Goal: Check status: Check status

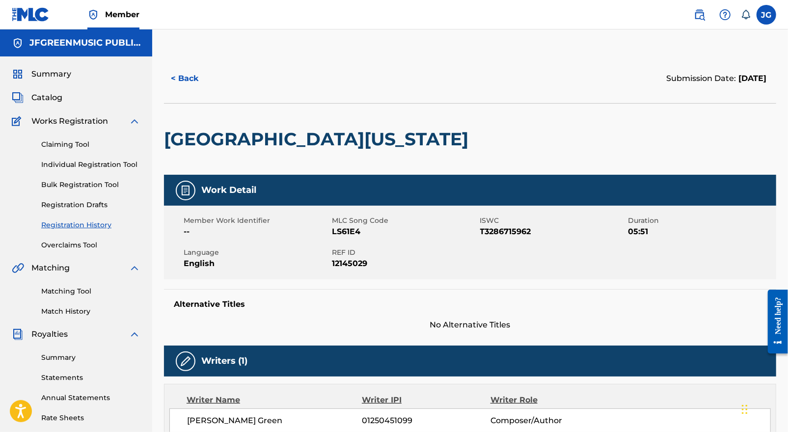
click at [75, 207] on link "Registration Drafts" at bounding box center [90, 205] width 99 height 10
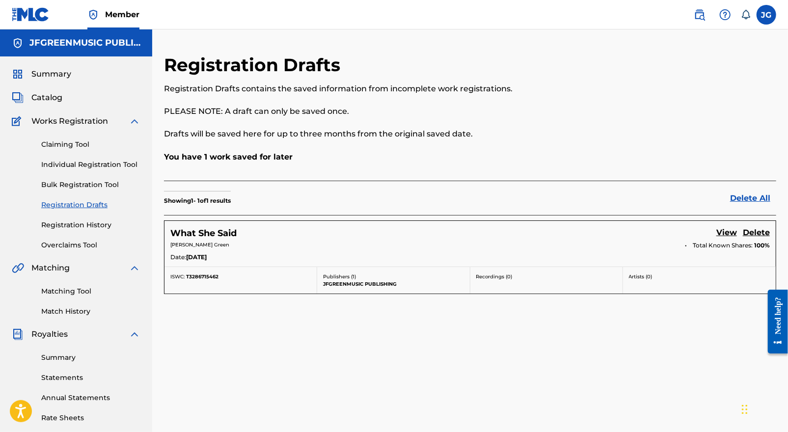
click at [77, 224] on link "Registration History" at bounding box center [90, 225] width 99 height 10
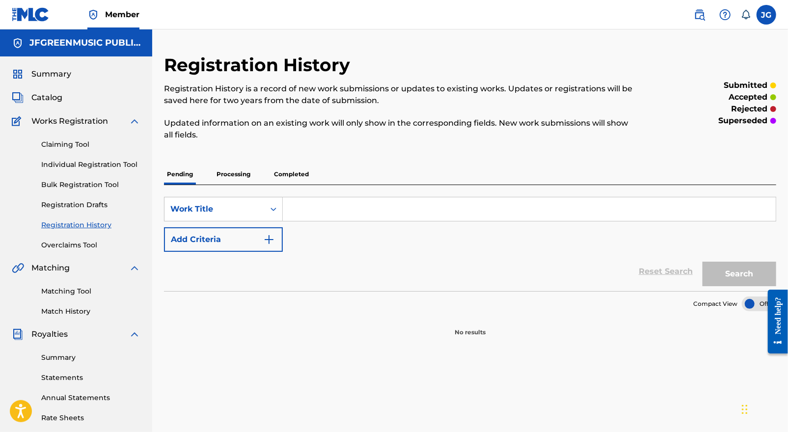
click at [234, 175] on p "Processing" at bounding box center [234, 174] width 40 height 21
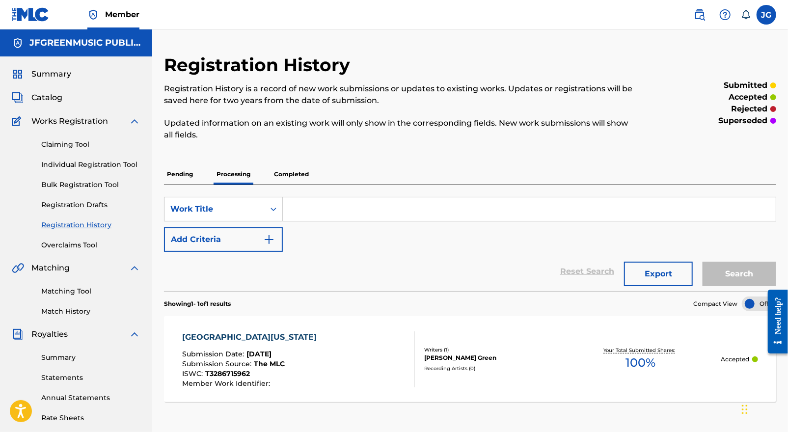
click at [289, 171] on p "Completed" at bounding box center [291, 174] width 41 height 21
